Goal: Task Accomplishment & Management: Manage account settings

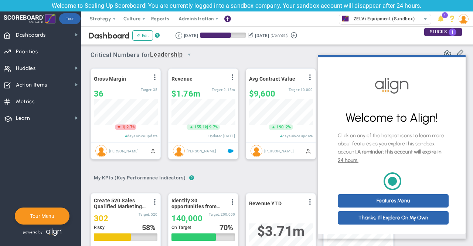
click at [367, 62] on cue "Welcome to Align! Click on any of the hotspot icons to learn more about feature…" at bounding box center [392, 145] width 148 height 176
click at [359, 49] on div "Critical Numbers for Leadership 116848 Critical Numbers for Leadership Critical…" at bounding box center [276, 52] width 373 height 19
click at [389, 222] on link "Thanks, I'll Explore On My Own" at bounding box center [393, 217] width 111 height 13
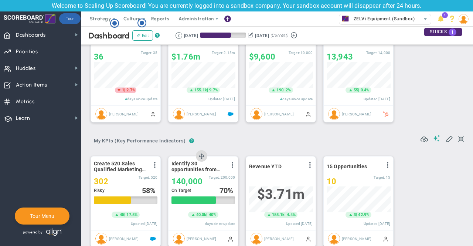
scroll to position [14, 0]
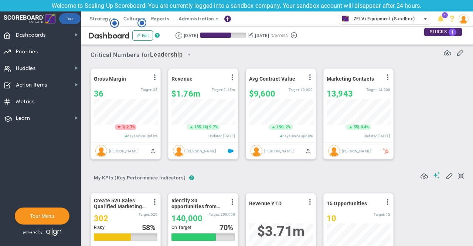
click at [402, 18] on span "ZELVi Equipment (Sandbox)" at bounding box center [382, 19] width 65 height 10
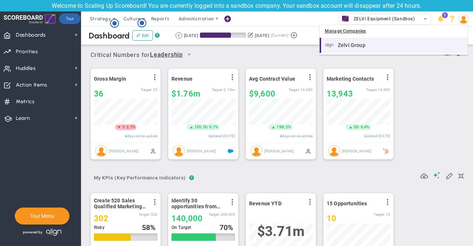
click at [353, 44] on span "Zelvi Group" at bounding box center [352, 44] width 28 height 5
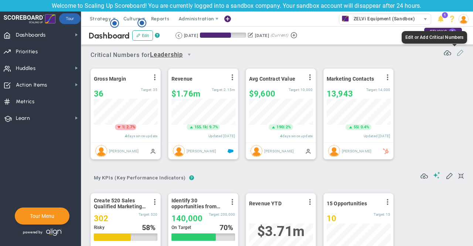
click at [456, 52] on span at bounding box center [459, 51] width 7 height 7
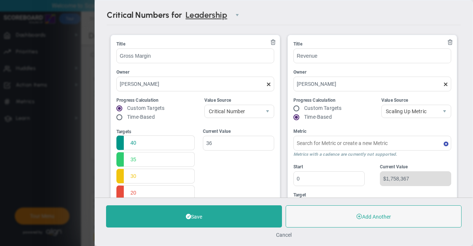
type input "Quarterly Revenue : Salesforce"
type input "Marketing Contacts : HubSpot"
click at [270, 40] on span at bounding box center [273, 42] width 6 height 6
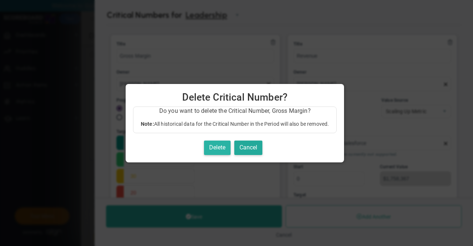
click at [218, 146] on button "Delete" at bounding box center [217, 147] width 27 height 14
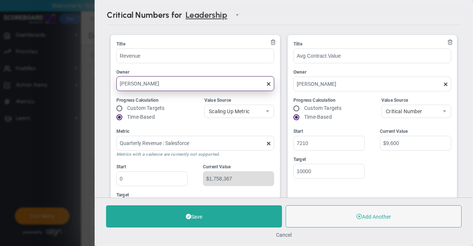
click at [162, 84] on input "[PERSON_NAME]" at bounding box center [195, 83] width 158 height 15
drag, startPoint x: 172, startPoint y: 79, endPoint x: 99, endPoint y: 78, distance: 73.9
click at [99, 78] on div "Critical Numbers for Leadership 116848 Critical Numbers for Leadership Manage C…" at bounding box center [283, 98] width 377 height 197
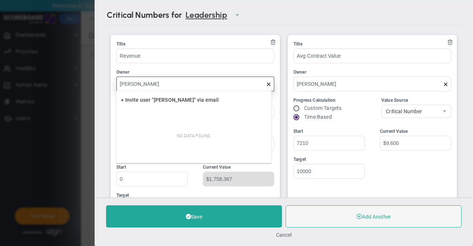
type input "Jordan Taylor"
click at [170, 62] on ul "Title Revenue Owner Jordan Taylor Progress Calculation Custom Targets Time-Base…" at bounding box center [195, 99] width 158 height 117
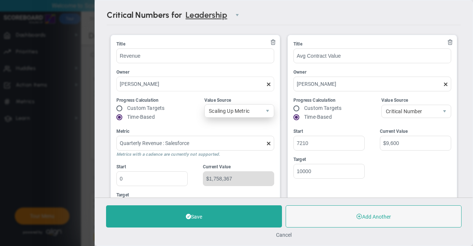
click at [224, 111] on span "Scaling Up Metric" at bounding box center [233, 111] width 57 height 13
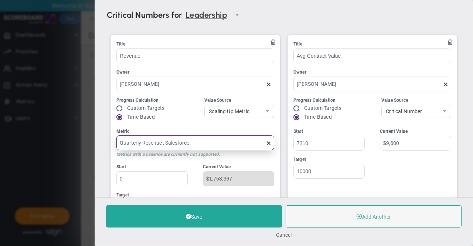
click at [206, 141] on input "Quarterly Revenue : Salesforce" at bounding box center [195, 142] width 158 height 15
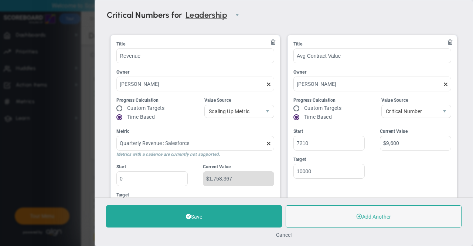
click at [211, 128] on div "Metric" at bounding box center [195, 131] width 158 height 7
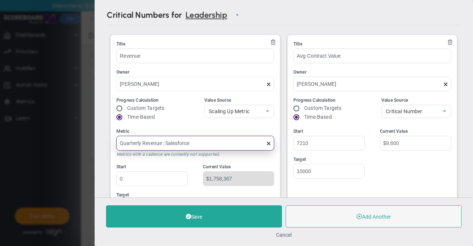
click at [211, 136] on input "Quarterly Revenue : Salesforce" at bounding box center [195, 143] width 158 height 15
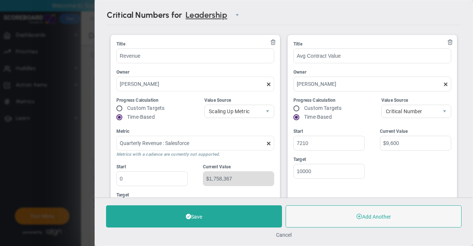
click at [192, 118] on div "Progress Calculation Custom Targets Time-Based Value Source Scaling Up Metric C…" at bounding box center [195, 109] width 158 height 25
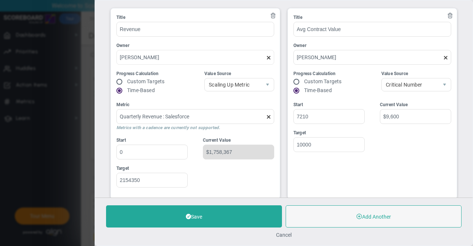
scroll to position [74, 0]
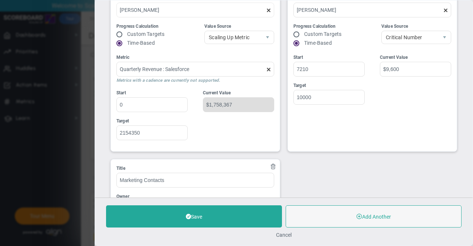
click at [199, 134] on div "Current Value $1,758,367" at bounding box center [236, 117] width 75 height 56
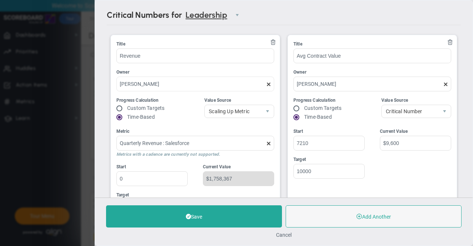
scroll to position [0, 0]
click at [266, 143] on span at bounding box center [269, 143] width 6 height 6
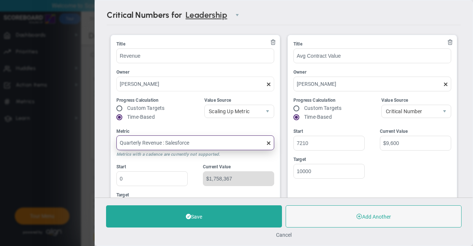
click at [265, 143] on input "Quarterly Revenue : Salesforce" at bounding box center [195, 142] width 158 height 15
click at [209, 144] on input "Metric" at bounding box center [195, 142] width 158 height 15
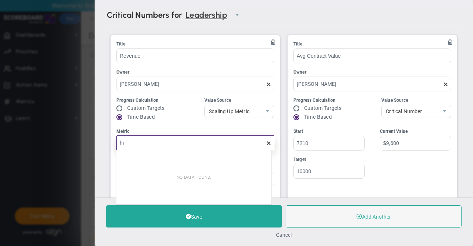
type input "h"
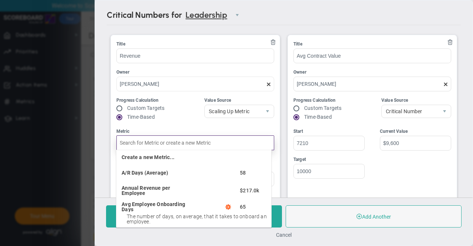
type input "z"
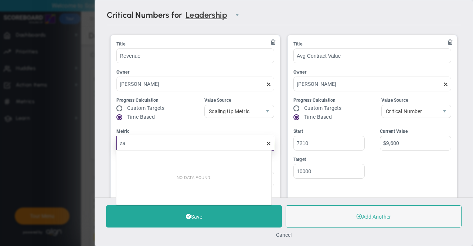
type input "z"
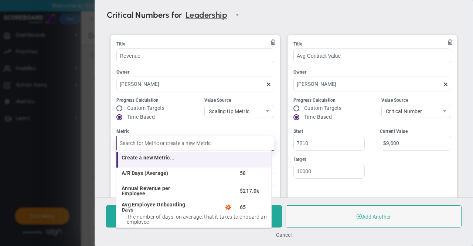
click at [138, 161] on li "Create a new Metric... undefined" at bounding box center [193, 160] width 155 height 16
type input "Create a new Metric..."
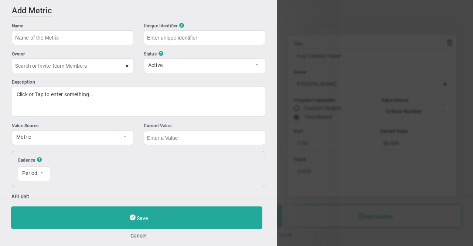
type input "Revenue"
type input "Jordan Taylor"
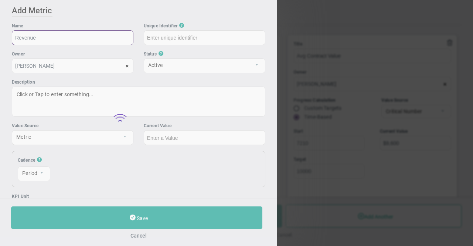
type input "Revenue"
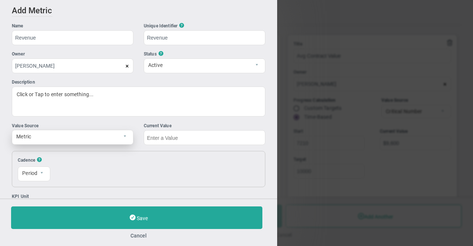
click at [120, 138] on span "select" at bounding box center [126, 137] width 13 height 14
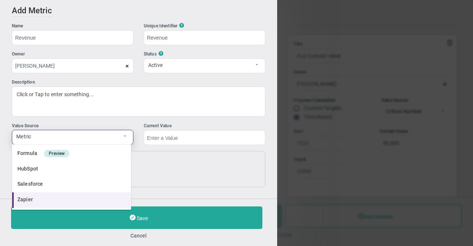
click at [40, 201] on li "Zapier" at bounding box center [71, 200] width 119 height 16
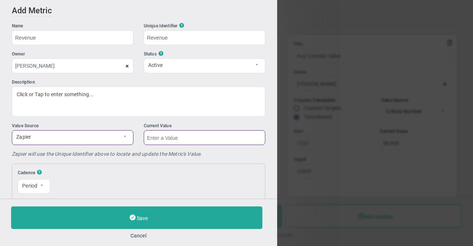
click at [181, 136] on input "text" at bounding box center [205, 137] width 122 height 15
type input "5000"
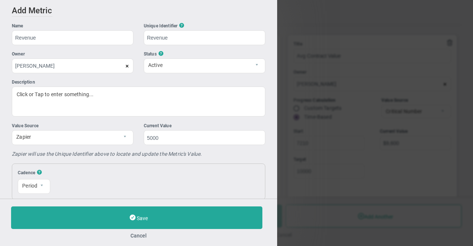
click at [228, 154] on div "Zapier will use the Unique Identifier above to locate and update the Metric's V…" at bounding box center [138, 153] width 253 height 7
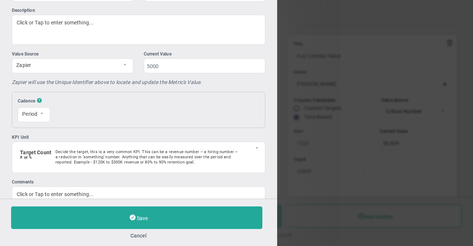
scroll to position [74, 0]
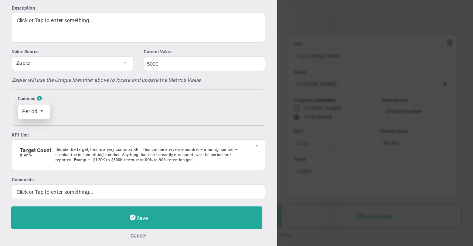
click at [40, 111] on span "select" at bounding box center [42, 111] width 4 height 4
click at [40, 96] on span "?" at bounding box center [39, 98] width 5 height 7
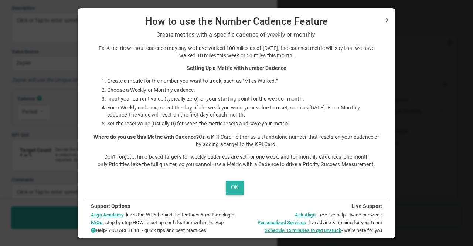
click at [231, 187] on button "OK" at bounding box center [235, 187] width 18 height 14
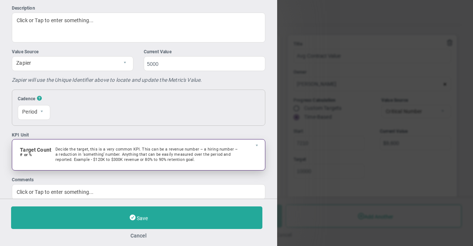
click at [64, 153] on p "Decide the target, this is a very common KPI. This can be a revenue number – a …" at bounding box center [146, 155] width 183 height 16
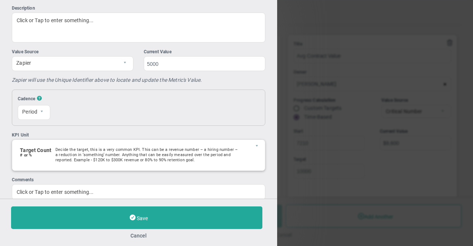
click at [95, 173] on ul "KPI Unit Target Count # or % Decide the target, this is a very common KPI. This…" at bounding box center [138, 165] width 253 height 68
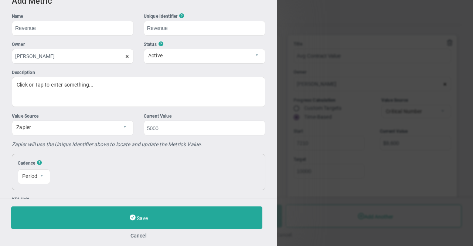
scroll to position [0, 0]
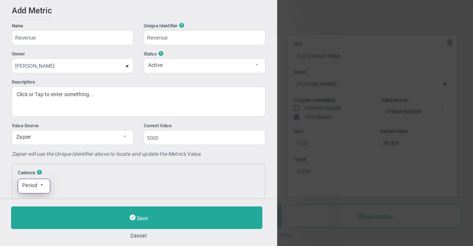
click at [40, 185] on span "select" at bounding box center [42, 185] width 4 height 4
click at [38, 215] on li "Monthly" at bounding box center [34, 218] width 32 height 16
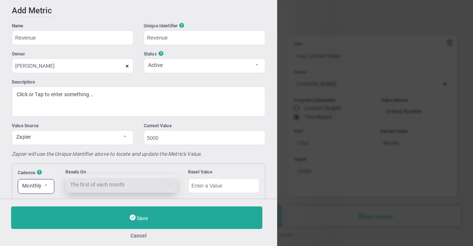
click at [94, 183] on span "The first of each month 1" at bounding box center [121, 183] width 112 height 18
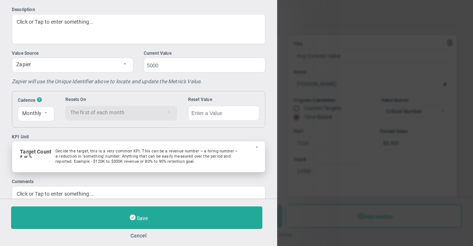
scroll to position [74, 0]
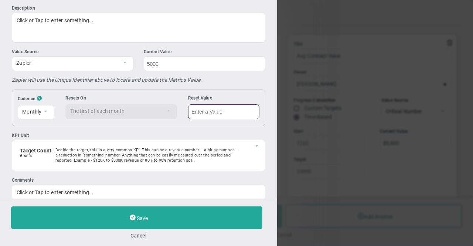
click at [224, 113] on input "text" at bounding box center [223, 111] width 71 height 15
type input "400000"
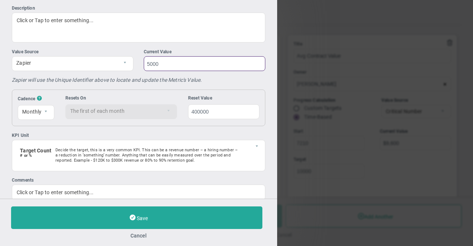
click at [147, 65] on input "5000" at bounding box center [205, 63] width 122 height 15
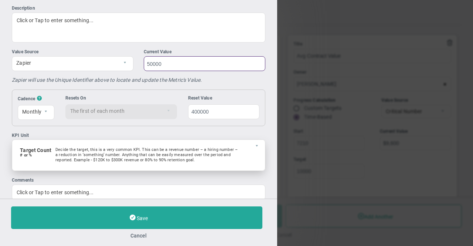
scroll to position [87, 0]
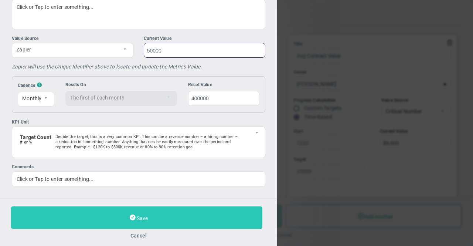
type input "50000"
click at [140, 212] on button "Save" at bounding box center [136, 217] width 251 height 23
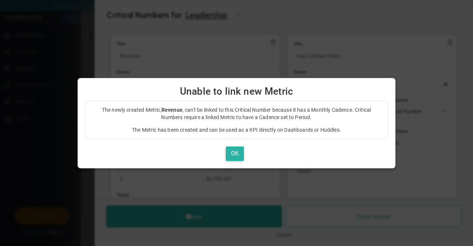
click at [234, 148] on button "OK" at bounding box center [235, 153] width 18 height 14
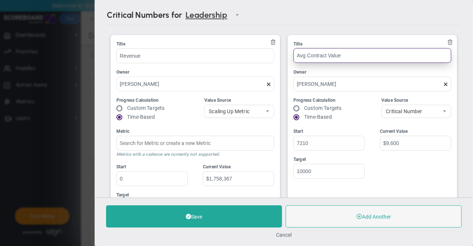
click at [353, 57] on input "Avg Contract Value" at bounding box center [372, 55] width 158 height 15
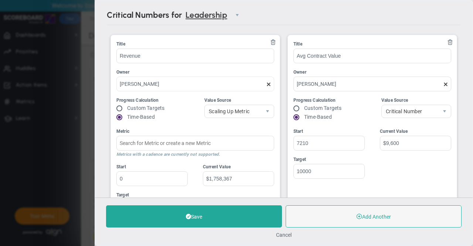
click at [288, 17] on h2 "Critical Numbers for Leadership 116848 Critical Numbers for Leadership" at bounding box center [284, 15] width 354 height 19
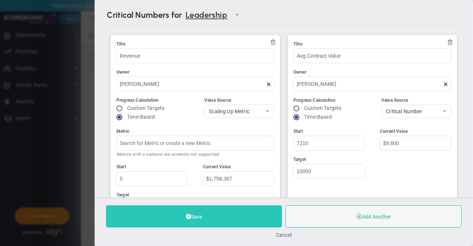
click at [210, 216] on button "Save" at bounding box center [194, 216] width 176 height 22
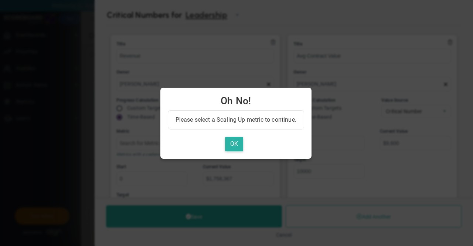
click at [236, 141] on button "OK" at bounding box center [234, 144] width 18 height 14
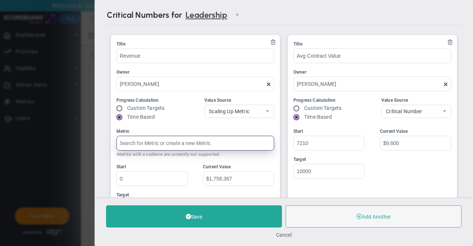
click at [236, 141] on input "Metric" at bounding box center [195, 143] width 158 height 15
click at [127, 143] on input "Metric" at bounding box center [195, 142] width 158 height 15
drag, startPoint x: 139, startPoint y: 143, endPoint x: 143, endPoint y: 167, distance: 24.1
click at [143, 167] on div "Title Revenue Owner Jordan Taylor Progress Calculation Custom Targets Time-Base…" at bounding box center [195, 130] width 169 height 190
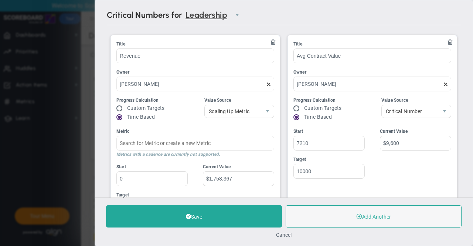
click at [143, 167] on div "Start" at bounding box center [151, 166] width 71 height 7
click at [143, 171] on input "0" at bounding box center [151, 178] width 71 height 15
click at [281, 237] on button "Cancel" at bounding box center [284, 235] width 16 height 6
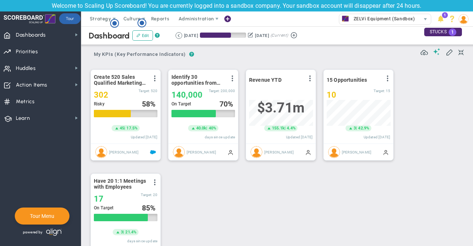
scroll to position [148, 0]
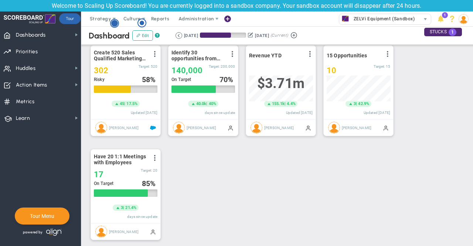
click at [113, 19] on icon "Hotspot (open by clicking or pressing space/enter)" at bounding box center [114, 23] width 9 height 9
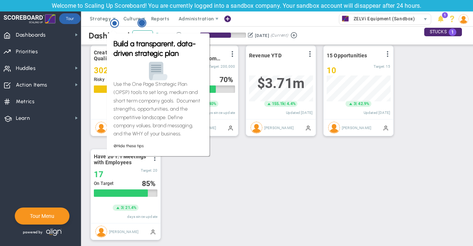
click at [140, 22] on circle "Hotspot (open by clicking or pressing space/enter)" at bounding box center [142, 23] width 7 height 7
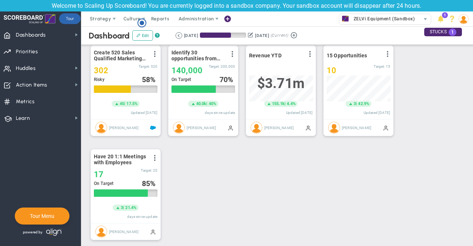
scroll to position [0, 0]
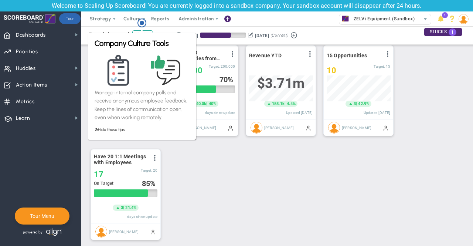
click at [205, 174] on div "Create 520 Sales Qualified Marketing Leads View Historical Graph Edit Make "No …" at bounding box center [274, 143] width 382 height 208
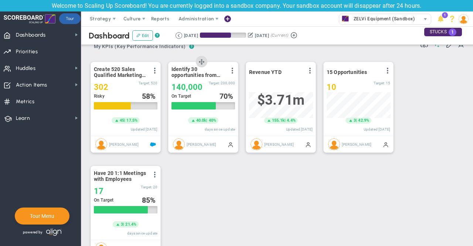
scroll to position [185, 0]
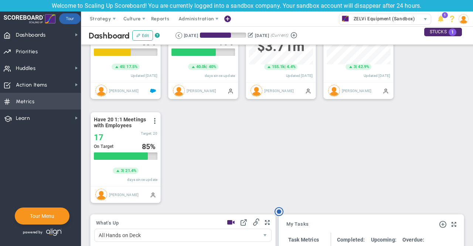
click at [29, 99] on span "Metrics" at bounding box center [25, 102] width 19 height 16
